Goal: Find specific page/section: Find specific page/section

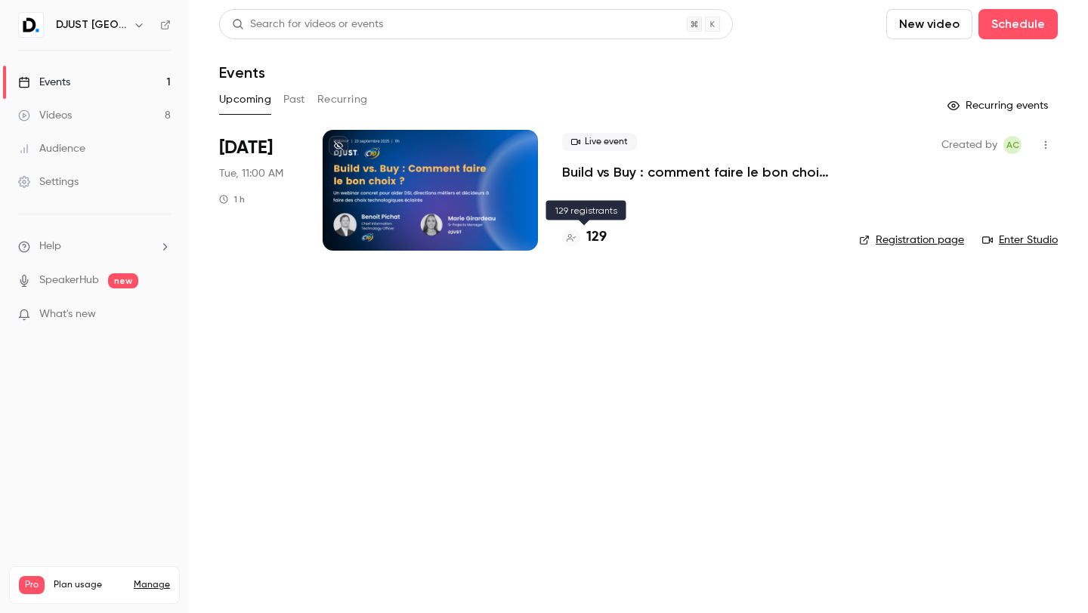
click at [592, 232] on h4 "129" at bounding box center [596, 237] width 20 height 20
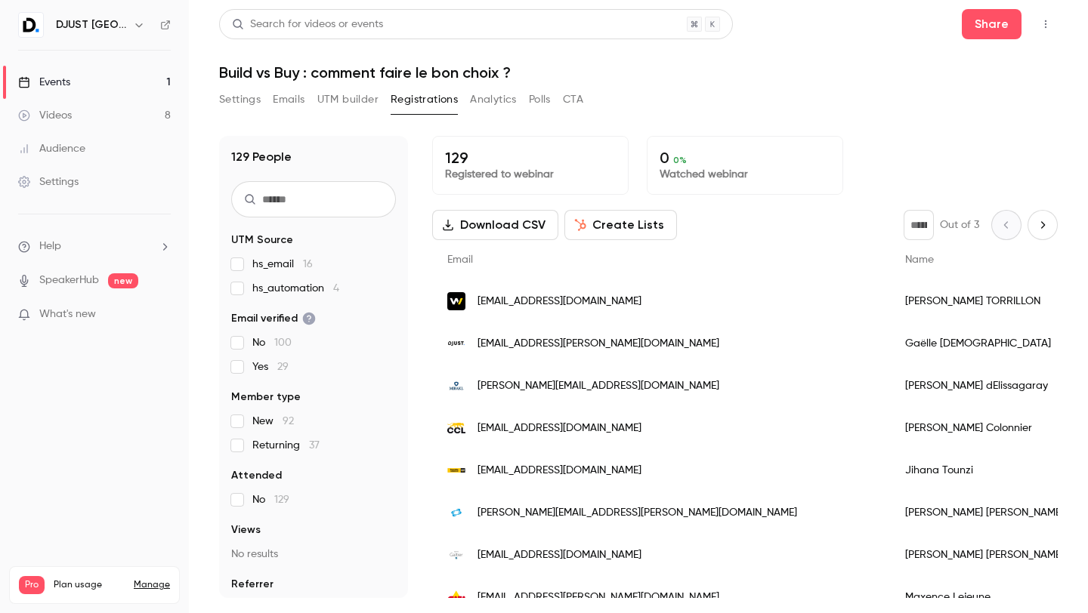
scroll to position [56, 0]
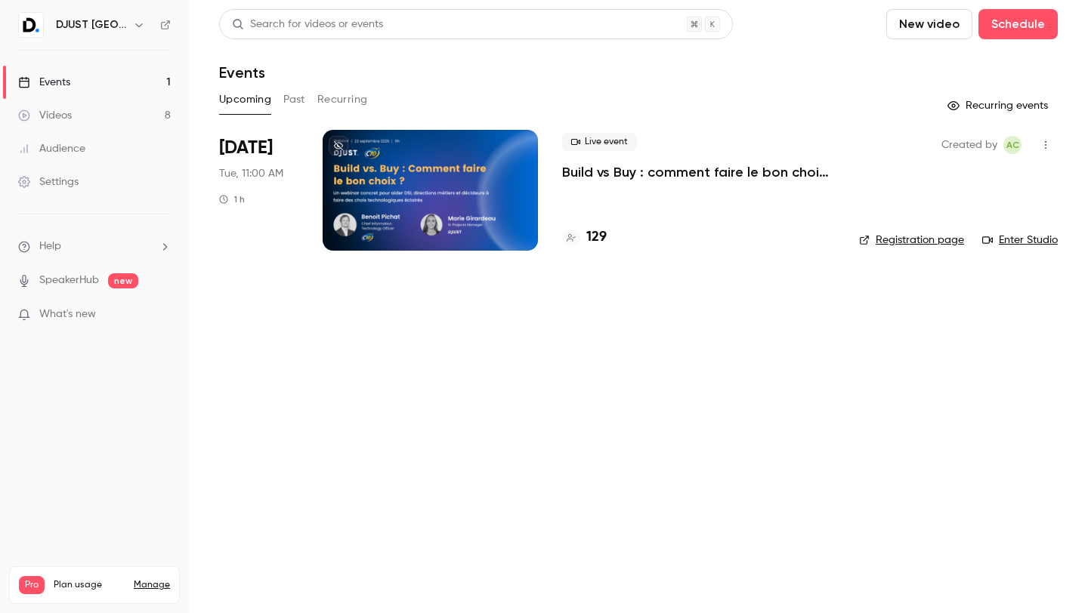
click at [1030, 235] on link "Enter Studio" at bounding box center [1020, 240] width 76 height 15
